Goal: Transaction & Acquisition: Purchase product/service

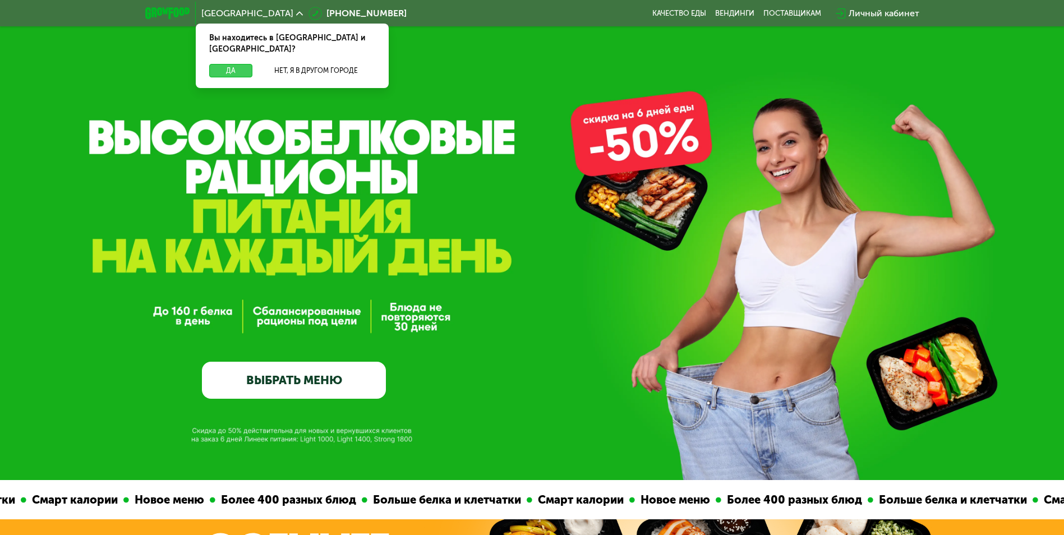
click at [247, 64] on button "Да" at bounding box center [230, 70] width 43 height 13
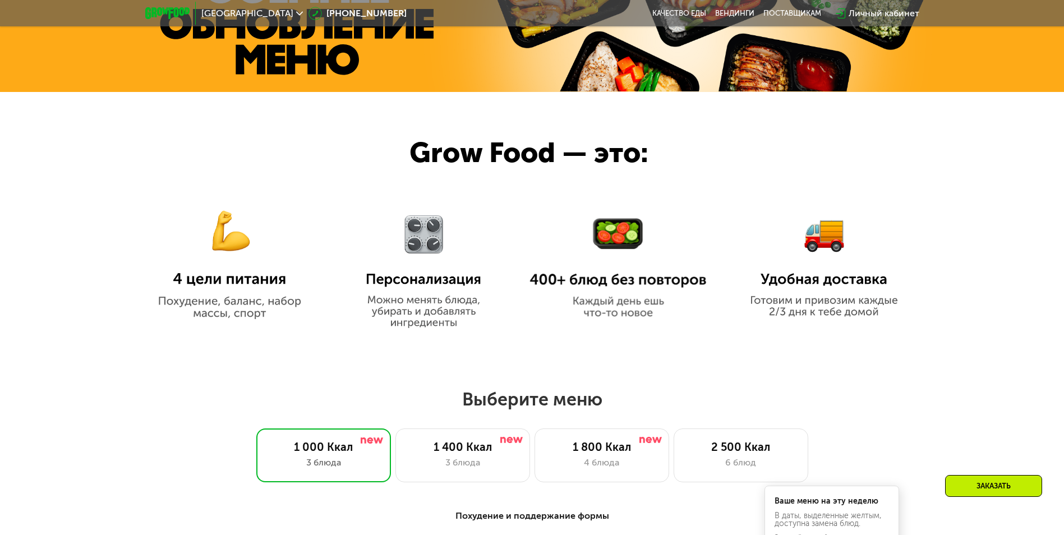
scroll to position [561, 0]
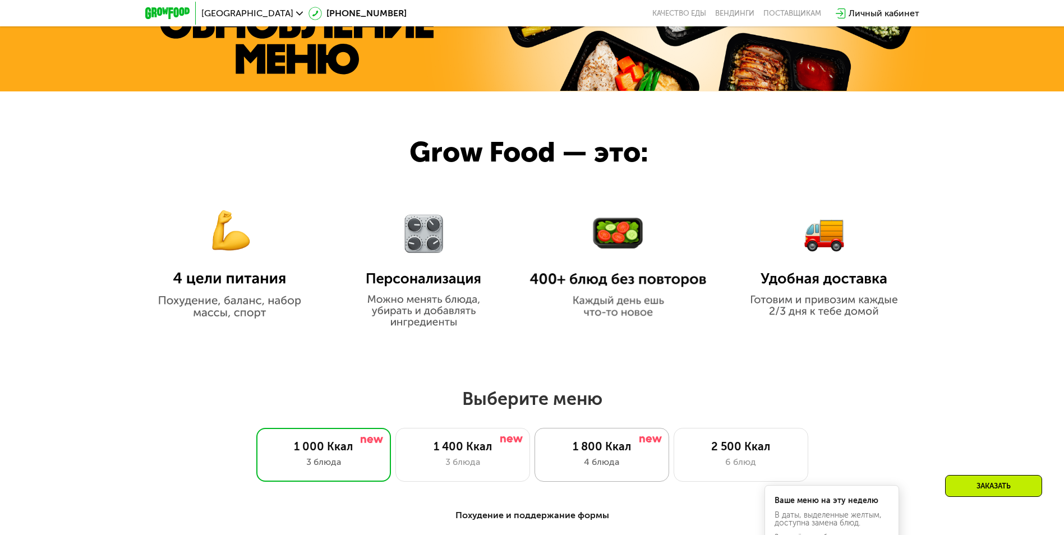
click at [595, 459] on div "4 блюда" at bounding box center [601, 461] width 111 height 13
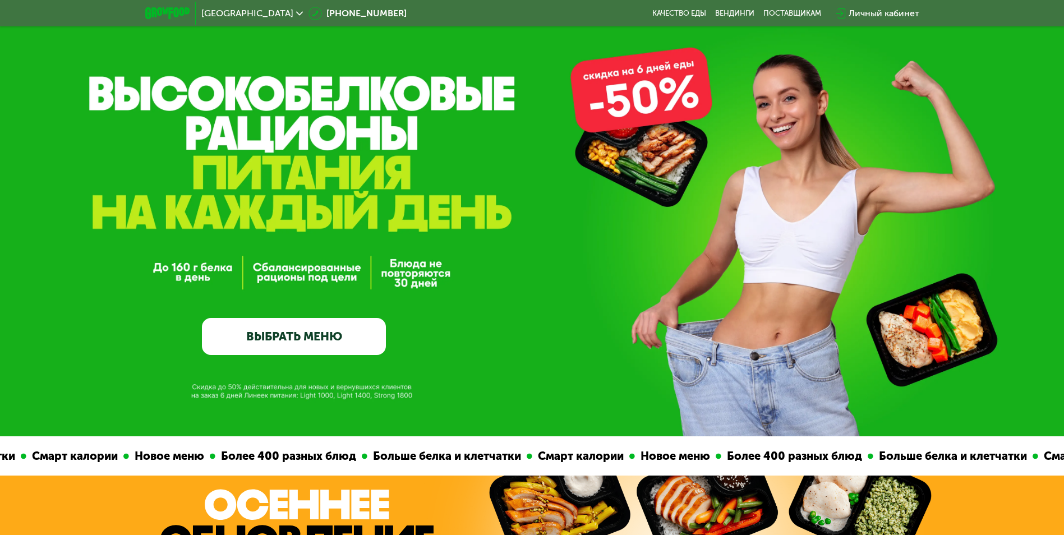
scroll to position [0, 0]
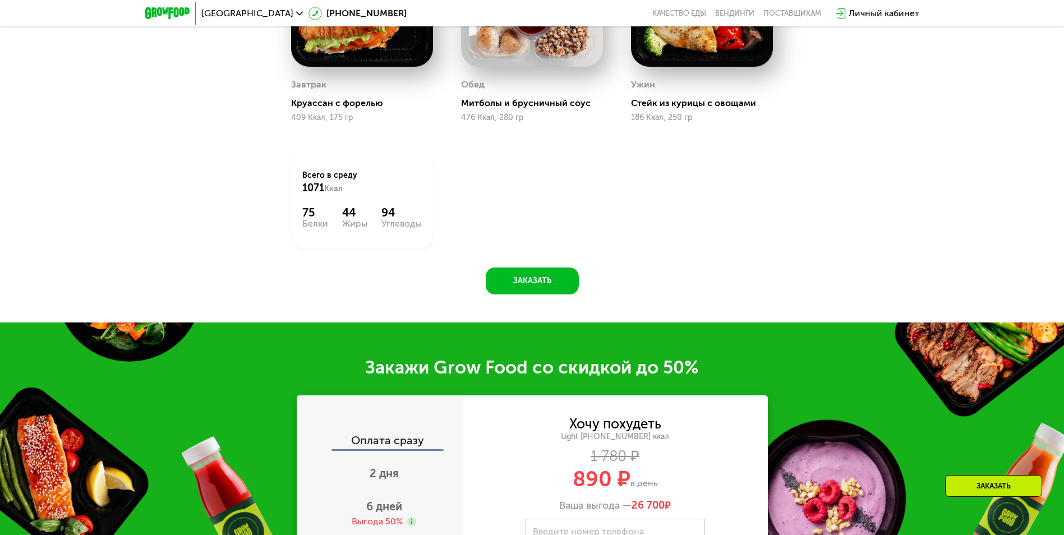
scroll to position [953, 0]
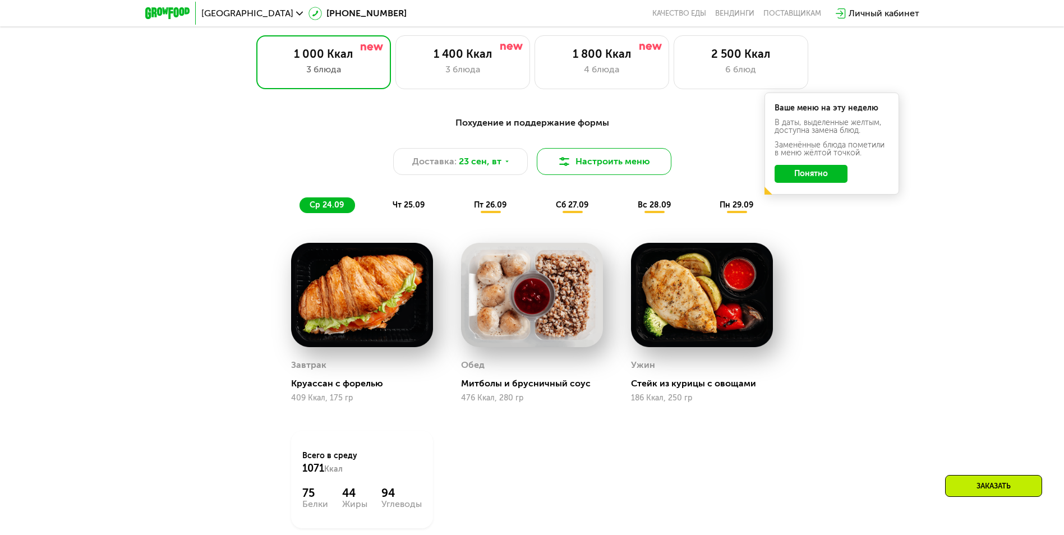
click at [594, 169] on button "Настроить меню" at bounding box center [604, 161] width 135 height 27
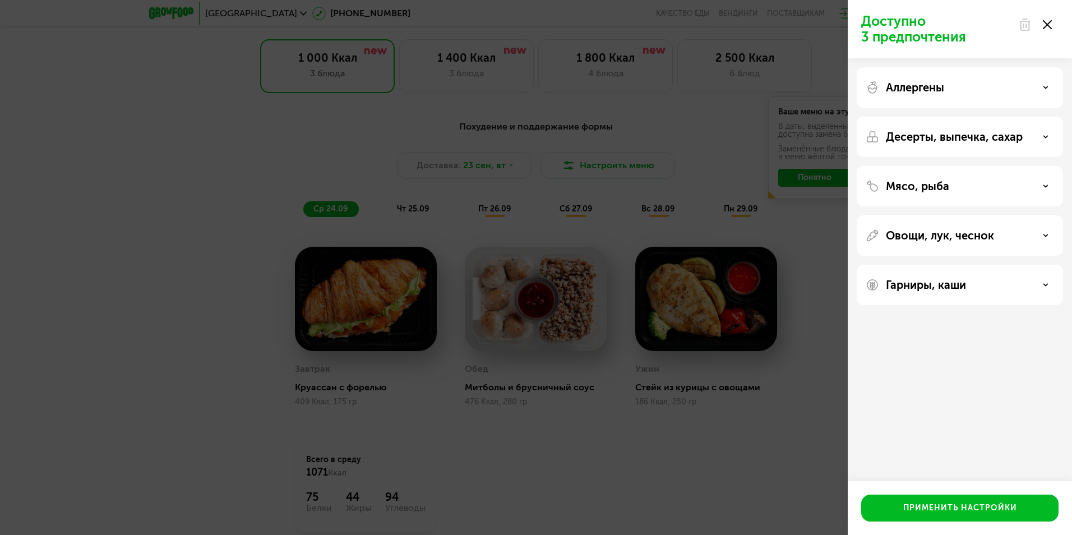
click at [745, 434] on div "Доступно 3 предпочтения Аллергены Десерты, выпечка, сахар Мясо, рыба Овощи, лук…" at bounding box center [536, 267] width 1072 height 535
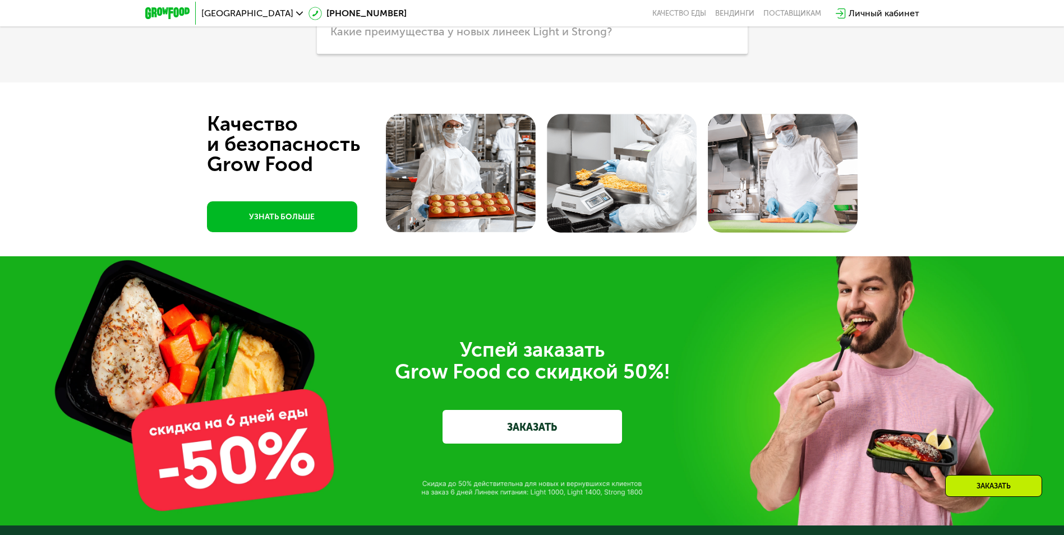
scroll to position [3701, 0]
